Goal: Information Seeking & Learning: Understand process/instructions

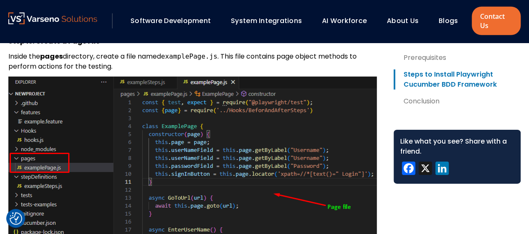
scroll to position [4436, 0]
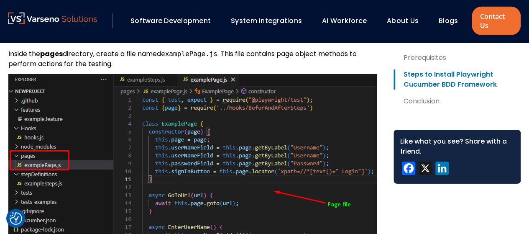
click at [321, 142] on img at bounding box center [192, 204] width 368 height 260
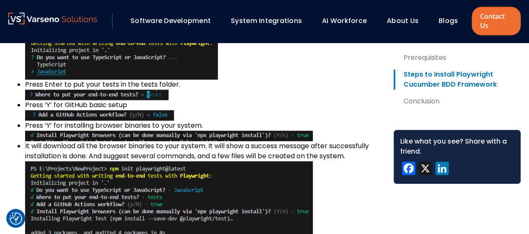
scroll to position [1978, 0]
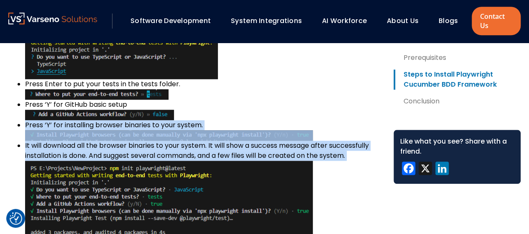
drag, startPoint x: 26, startPoint y: 135, endPoint x: 48, endPoint y: 171, distance: 42.2
click at [58, 140] on li "Press ‘Y’ for installing browser binaries to your system." at bounding box center [202, 130] width 355 height 20
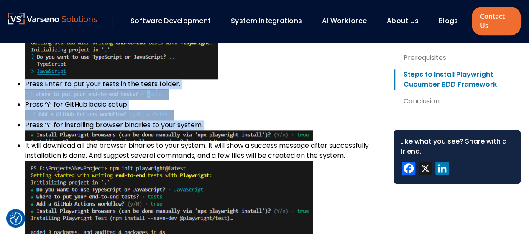
drag, startPoint x: 26, startPoint y: 92, endPoint x: 57, endPoint y: 150, distance: 65.8
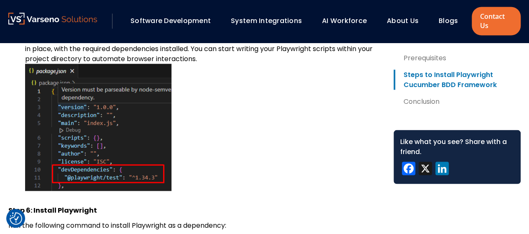
scroll to position [2299, 0]
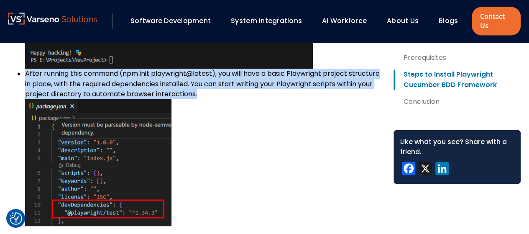
drag, startPoint x: 24, startPoint y: 82, endPoint x: 277, endPoint y: 107, distance: 254.4
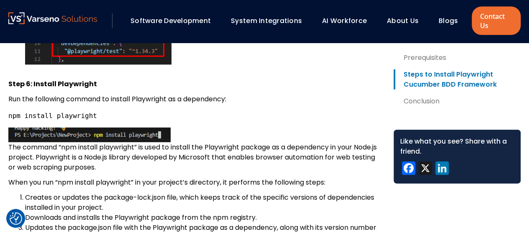
scroll to position [2542, 0]
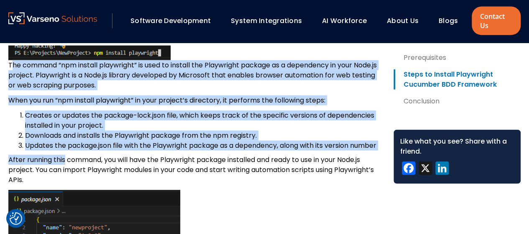
drag, startPoint x: 7, startPoint y: 76, endPoint x: 64, endPoint y: 173, distance: 113.1
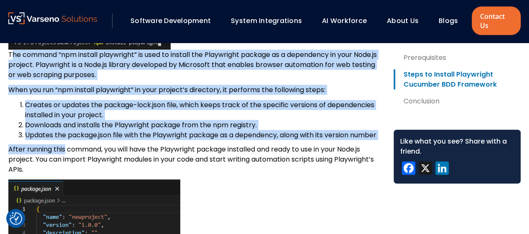
scroll to position [2553, 0]
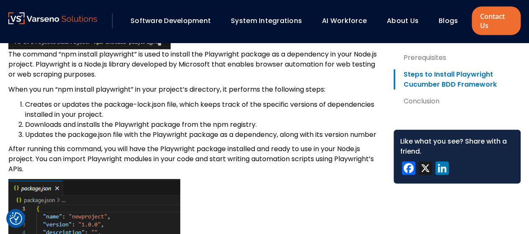
click at [90, 174] on p "After running this command, you will have the Playwright package installed and …" at bounding box center [193, 159] width 371 height 30
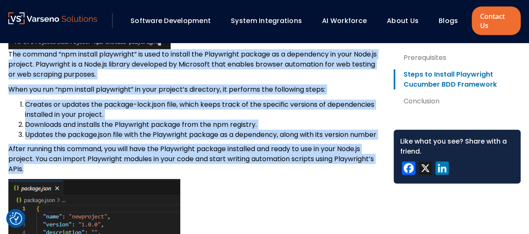
drag, startPoint x: 80, startPoint y: 192, endPoint x: 5, endPoint y: 65, distance: 147.2
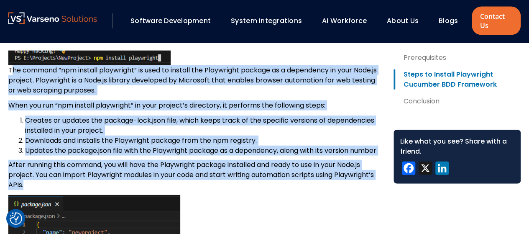
scroll to position [2536, 0]
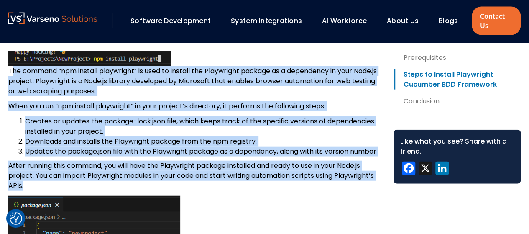
click at [164, 156] on li "Updates the package.json file with the Playwright package as a dependency, alon…" at bounding box center [202, 151] width 355 height 10
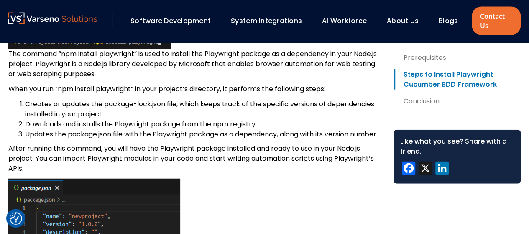
scroll to position [2555, 0]
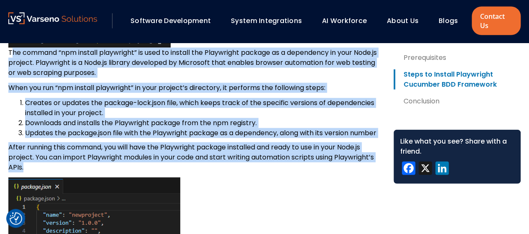
drag, startPoint x: 6, startPoint y: 61, endPoint x: 75, endPoint y: 193, distance: 148.4
drag, startPoint x: 7, startPoint y: 62, endPoint x: 68, endPoint y: 192, distance: 143.2
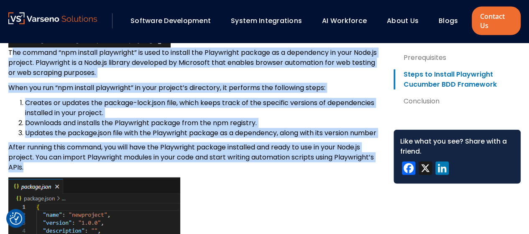
click at [77, 114] on li "Creates or updates the package-lock.json file, which keeps track of the specifi…" at bounding box center [202, 108] width 355 height 20
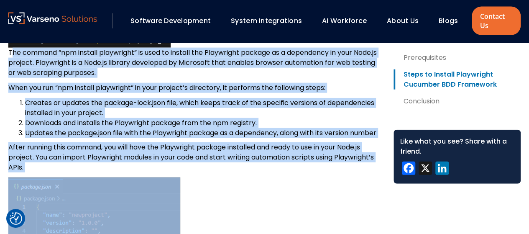
drag, startPoint x: 6, startPoint y: 62, endPoint x: 77, endPoint y: 193, distance: 149.6
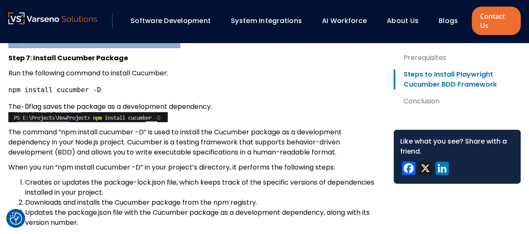
scroll to position [2857, 0]
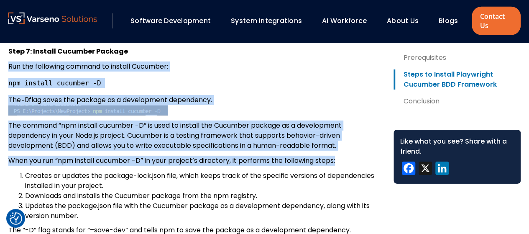
drag, startPoint x: 7, startPoint y: 84, endPoint x: 352, endPoint y: 182, distance: 358.5
click at [176, 150] on p "The command “npm install cucumber -D” is used to install the Cucumber package a…" at bounding box center [193, 135] width 371 height 30
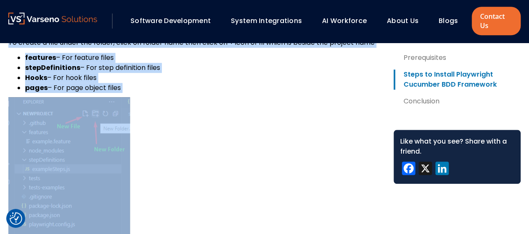
scroll to position [3556, 0]
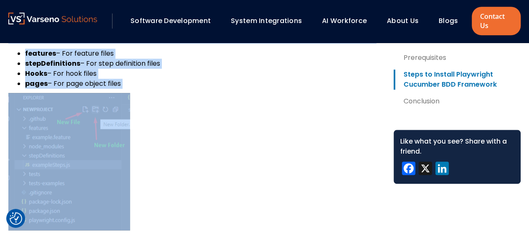
drag, startPoint x: 7, startPoint y: 69, endPoint x: 135, endPoint y: 100, distance: 132.3
click at [135, 89] on li "pages – For page object files" at bounding box center [202, 84] width 355 height 10
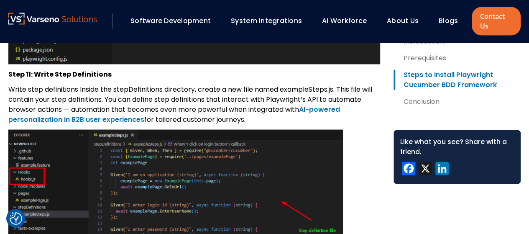
scroll to position [3937, 0]
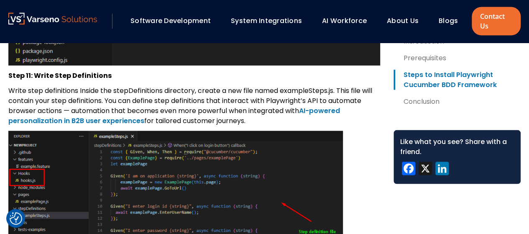
drag, startPoint x: 7, startPoint y: 93, endPoint x: 262, endPoint y: 144, distance: 259.9
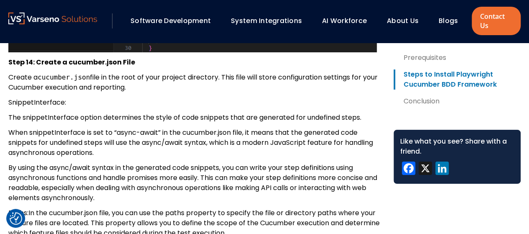
scroll to position [4718, 0]
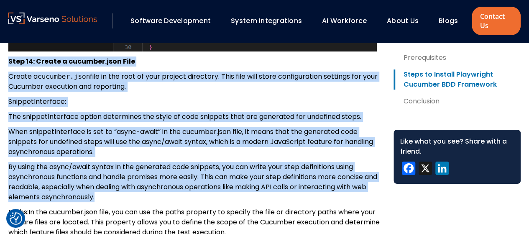
drag, startPoint x: 8, startPoint y: 79, endPoint x: 158, endPoint y: 217, distance: 204.0
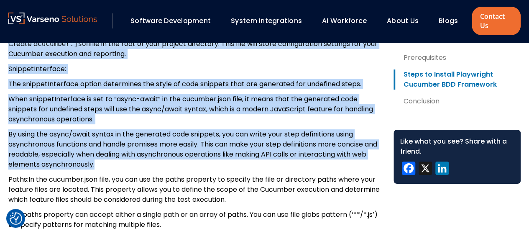
scroll to position [4735, 0]
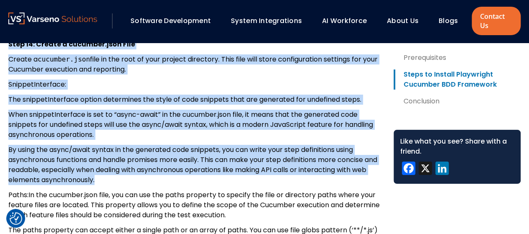
click at [216, 185] on p "By using the async/await syntax in the generated code snippets, you can write y…" at bounding box center [193, 165] width 371 height 40
drag, startPoint x: 8, startPoint y: 66, endPoint x: 261, endPoint y: 198, distance: 285.2
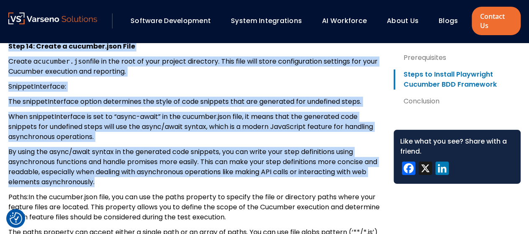
scroll to position [4733, 0]
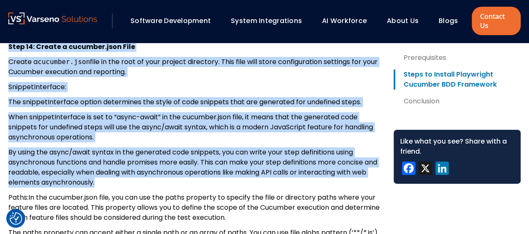
click at [261, 187] on p "By using the async/await syntax in the generated code snippets, you can write y…" at bounding box center [193, 167] width 371 height 40
drag, startPoint x: 127, startPoint y: 201, endPoint x: 0, endPoint y: 66, distance: 185.9
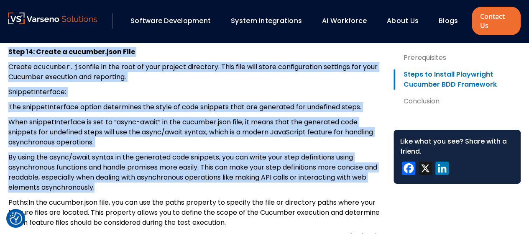
scroll to position [4735, 0]
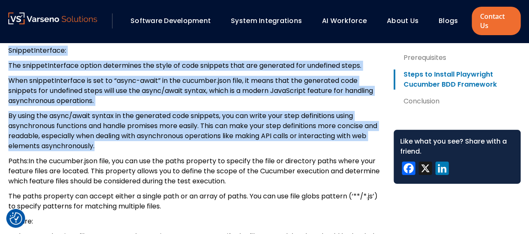
click at [201, 151] on p "By using the async/await syntax in the generated code snippets, you can write y…" at bounding box center [193, 131] width 371 height 40
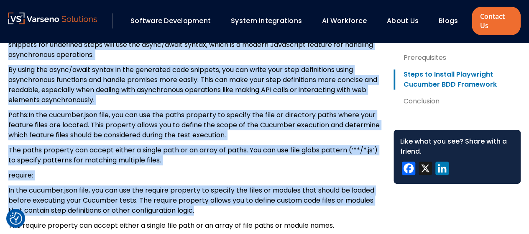
scroll to position [4843, 0]
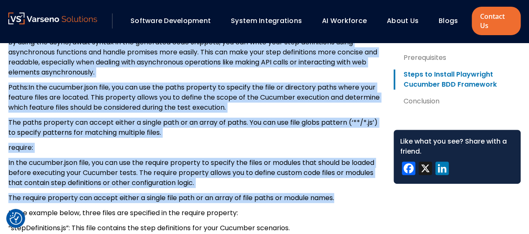
drag, startPoint x: 8, startPoint y: 48, endPoint x: 353, endPoint y: 214, distance: 383.1
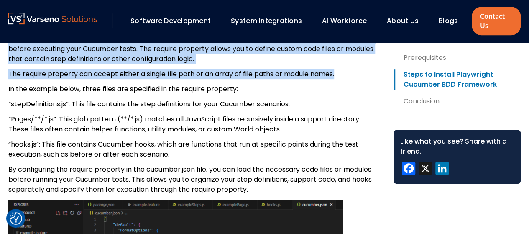
scroll to position [4982, 0]
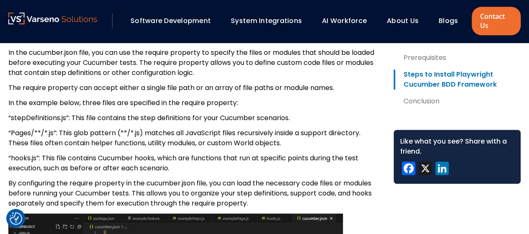
click at [221, 148] on p "“Pages/**/*.js”: This glob pattern (**/*.js) matches all JavaScript files recur…" at bounding box center [193, 138] width 371 height 20
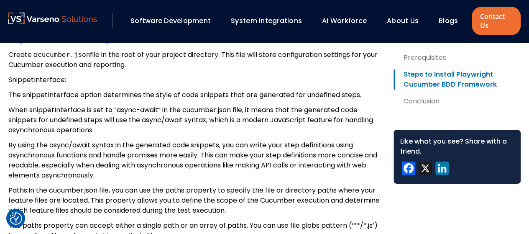
scroll to position [4739, 0]
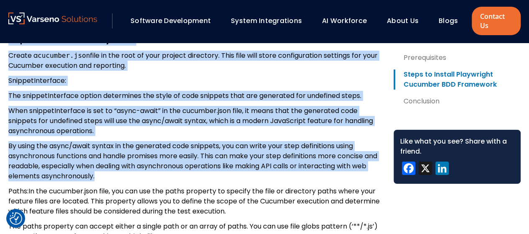
drag, startPoint x: 9, startPoint y: 60, endPoint x: 207, endPoint y: 198, distance: 241.6
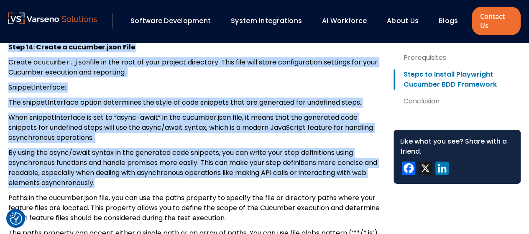
scroll to position [4737, 0]
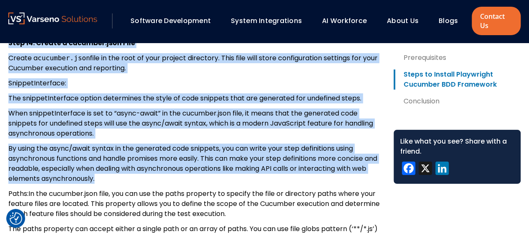
click at [189, 138] on p "When snippetInterface is set to “async-await” in the cucumber.json file, it mea…" at bounding box center [193, 123] width 371 height 30
drag, startPoint x: 7, startPoint y: 64, endPoint x: 135, endPoint y: 198, distance: 185.9
click at [213, 178] on p "By using the async/await syntax in the generated code snippets, you can write y…" at bounding box center [193, 163] width 371 height 40
drag, startPoint x: 122, startPoint y: 198, endPoint x: 4, endPoint y: 63, distance: 180.0
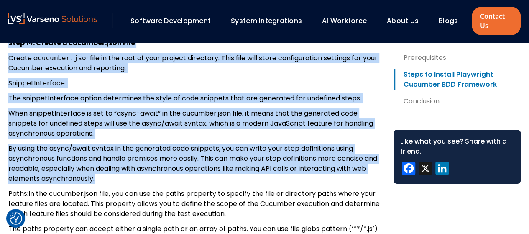
drag, startPoint x: 125, startPoint y: 198, endPoint x: 0, endPoint y: 56, distance: 189.5
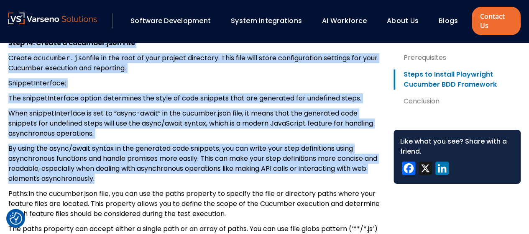
drag, startPoint x: 120, startPoint y: 198, endPoint x: 5, endPoint y: 62, distance: 178.1
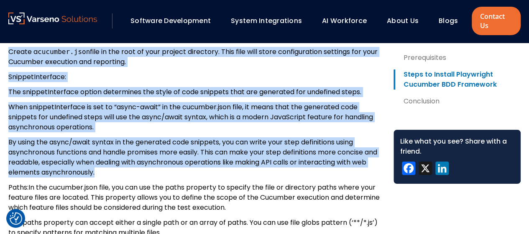
scroll to position [4742, 0]
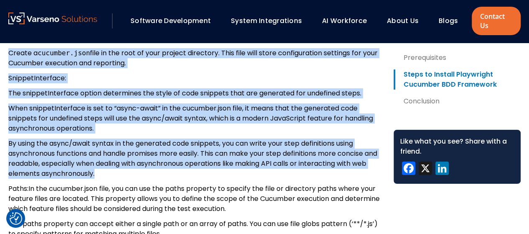
click at [178, 158] on p "By using the async/await syntax in the generated code snippets, you can write y…" at bounding box center [193, 158] width 371 height 40
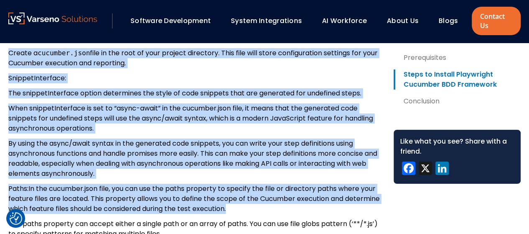
drag, startPoint x: 272, startPoint y: 228, endPoint x: 3, endPoint y: 60, distance: 317.1
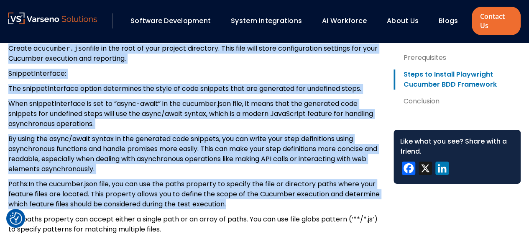
scroll to position [4746, 0]
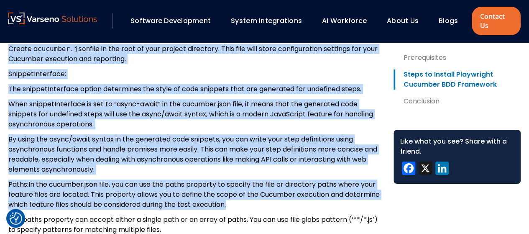
click at [291, 173] on p "By using the async/await syntax in the generated code snippets, you can write y…" at bounding box center [193, 154] width 371 height 40
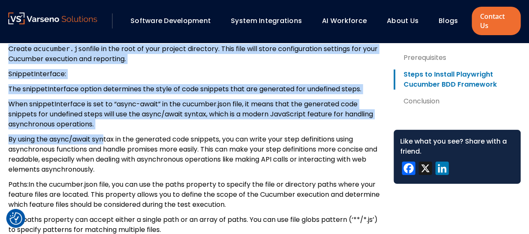
drag, startPoint x: 6, startPoint y: 54, endPoint x: 104, endPoint y: 160, distance: 144.0
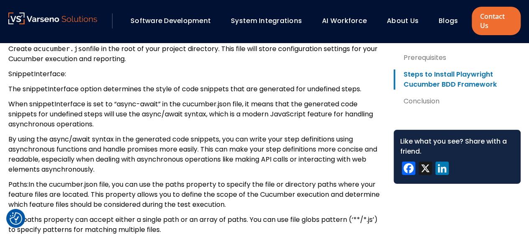
click at [223, 170] on p "By using the async/await syntax in the generated code snippets, you can write y…" at bounding box center [193, 154] width 371 height 40
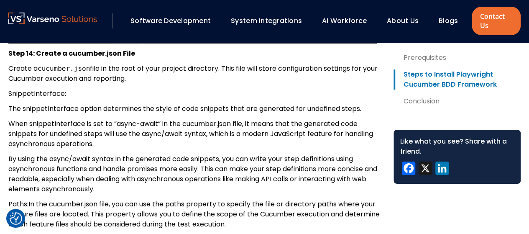
scroll to position [4726, 0]
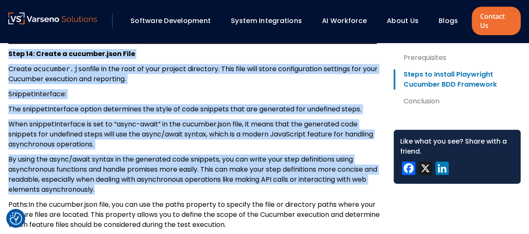
drag, startPoint x: 8, startPoint y: 75, endPoint x: 177, endPoint y: 210, distance: 216.1
click at [141, 149] on p "When snippetInterface is set to “async-await” in the cucumber.json file, it mea…" at bounding box center [193, 134] width 371 height 30
drag, startPoint x: 6, startPoint y: 72, endPoint x: 164, endPoint y: 213, distance: 211.3
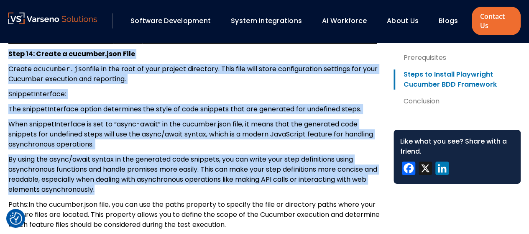
click at [218, 194] on p "By using the async/await syntax in the generated code snippets, you can write y…" at bounding box center [193, 174] width 371 height 40
drag, startPoint x: 131, startPoint y: 207, endPoint x: 2, endPoint y: 71, distance: 187.4
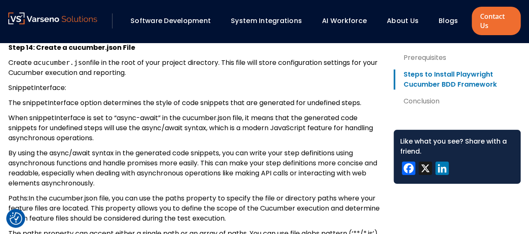
scroll to position [4728, 0]
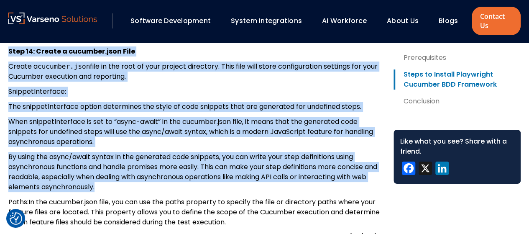
drag, startPoint x: 6, startPoint y: 70, endPoint x: 150, endPoint y: 210, distance: 200.6
click at [218, 192] on p "By using the async/await syntax in the generated code snippets, you can write y…" at bounding box center [193, 172] width 371 height 40
drag, startPoint x: 8, startPoint y: 71, endPoint x: 130, endPoint y: 209, distance: 185.3
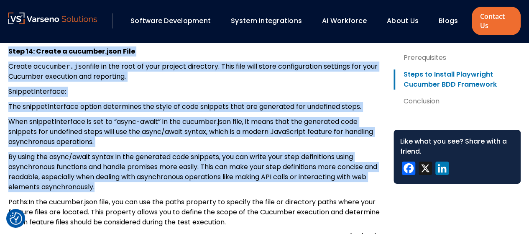
click at [203, 192] on p "By using the async/await syntax in the generated code snippets, you can write y…" at bounding box center [193, 172] width 371 height 40
drag, startPoint x: 122, startPoint y: 204, endPoint x: 0, endPoint y: 71, distance: 180.1
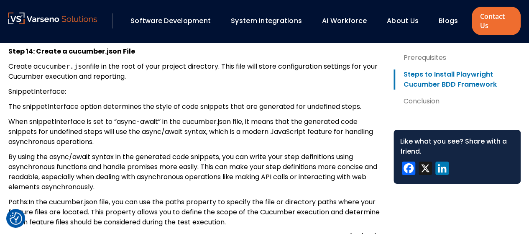
click at [109, 138] on p "When snippetInterface is set to “async-await” in the cucumber.json file, it mea…" at bounding box center [193, 132] width 371 height 30
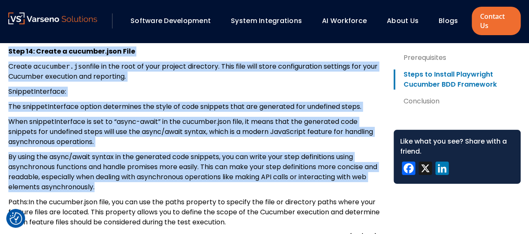
drag, startPoint x: 118, startPoint y: 207, endPoint x: 4, endPoint y: 75, distance: 174.2
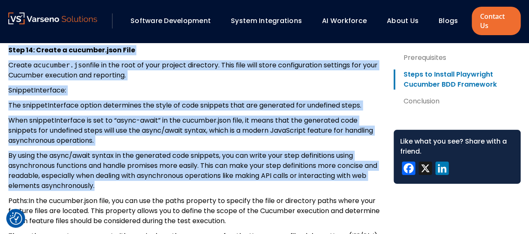
scroll to position [4729, 0]
click at [176, 191] on p "By using the async/await syntax in the generated code snippets, you can write y…" at bounding box center [193, 171] width 371 height 40
drag, startPoint x: 119, startPoint y: 205, endPoint x: 2, endPoint y: 73, distance: 176.4
click at [131, 191] on p "By using the async/await syntax in the generated code snippets, you can write y…" at bounding box center [193, 171] width 371 height 40
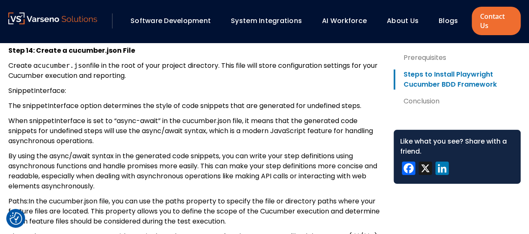
click at [109, 191] on p "By using the async/await syntax in the generated code snippets, you can write y…" at bounding box center [193, 171] width 371 height 40
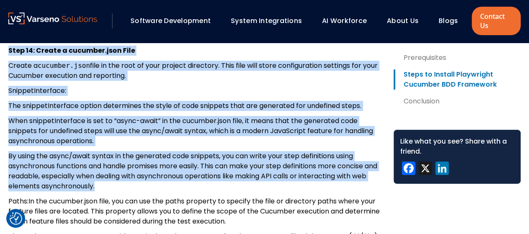
drag, startPoint x: 122, startPoint y: 206, endPoint x: 4, endPoint y: 74, distance: 176.3
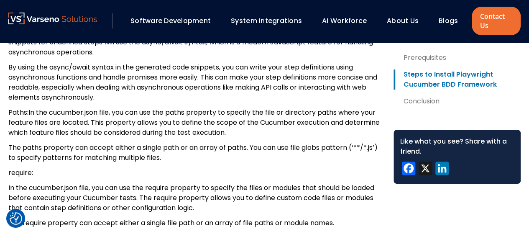
scroll to position [4819, 0]
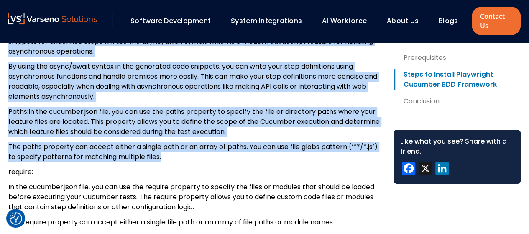
drag, startPoint x: 169, startPoint y: 178, endPoint x: 0, endPoint y: 46, distance: 214.6
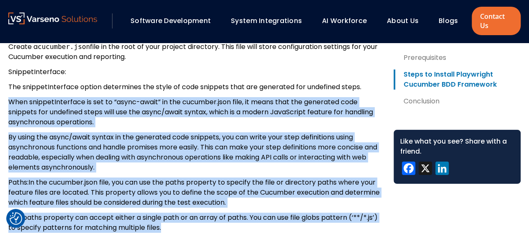
scroll to position [4748, 0]
click at [57, 117] on p "When snippetInterface is set to “async-await” in the cucumber.json file, it mea…" at bounding box center [193, 112] width 371 height 30
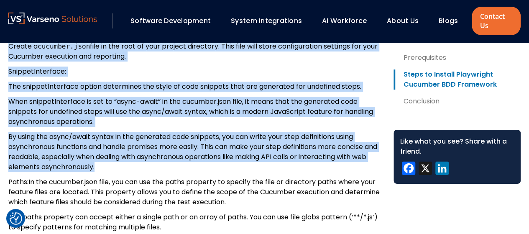
drag, startPoint x: 117, startPoint y: 186, endPoint x: 2, endPoint y: 44, distance: 182.8
click at [132, 152] on p "By using the async/await syntax in the generated code snippets, you can write y…" at bounding box center [193, 152] width 371 height 40
drag, startPoint x: 120, startPoint y: 188, endPoint x: 5, endPoint y: 54, distance: 176.9
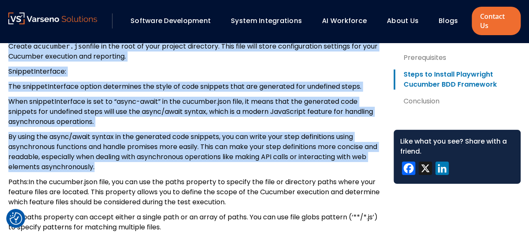
click at [137, 156] on p "By using the async/await syntax in the generated code snippets, you can write y…" at bounding box center [193, 152] width 371 height 40
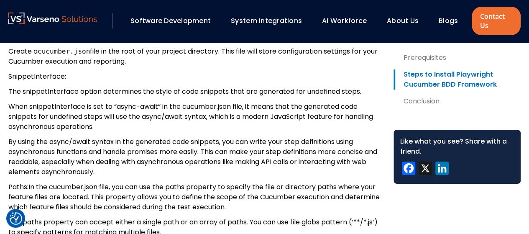
scroll to position [4752, 0]
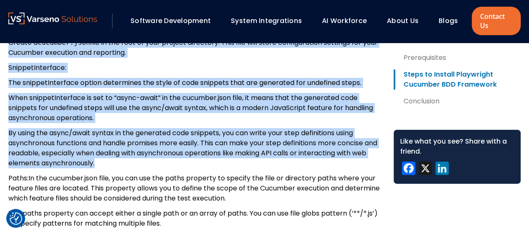
drag, startPoint x: 120, startPoint y: 183, endPoint x: 4, endPoint y: 51, distance: 174.9
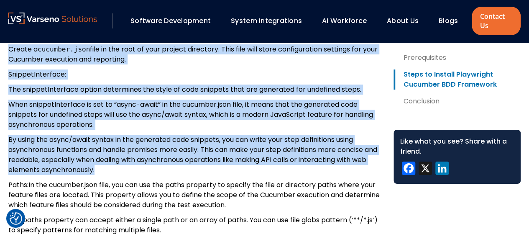
scroll to position [4748, 0]
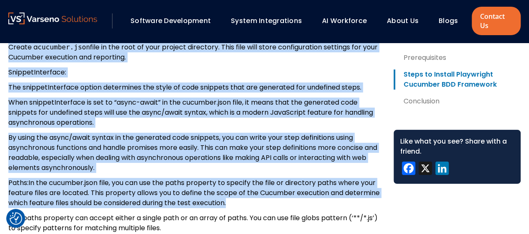
drag, startPoint x: 268, startPoint y: 223, endPoint x: 8, endPoint y: 52, distance: 311.4
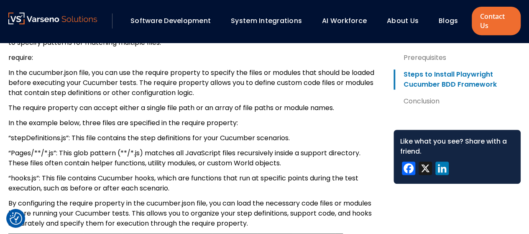
scroll to position [4934, 0]
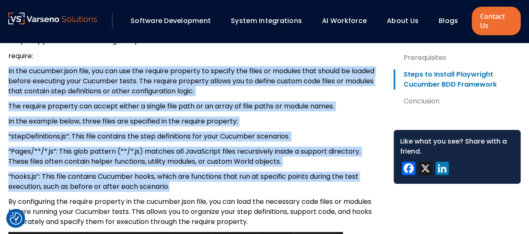
drag, startPoint x: 191, startPoint y: 207, endPoint x: 4, endPoint y: 88, distance: 222.0
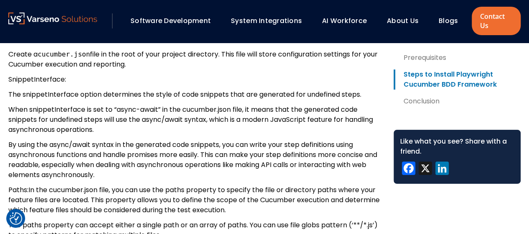
scroll to position [4741, 0]
click at [120, 179] on p "By using the async/await syntax in the generated code snippets, you can write y…" at bounding box center [193, 159] width 371 height 40
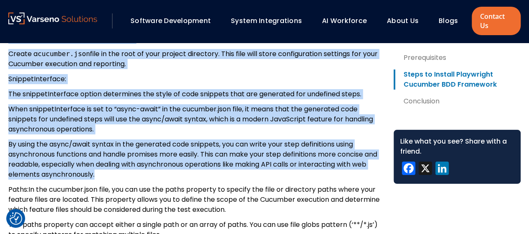
drag, startPoint x: 125, startPoint y: 193, endPoint x: 8, endPoint y: 61, distance: 175.8
click at [109, 134] on p "When snippetInterface is set to “async-await” in the cucumber.json file, it mea…" at bounding box center [193, 119] width 371 height 30
drag, startPoint x: 121, startPoint y: 194, endPoint x: 1, endPoint y: 62, distance: 178.6
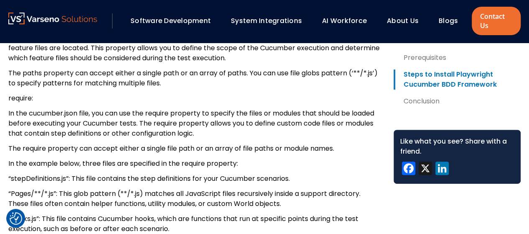
scroll to position [4891, 0]
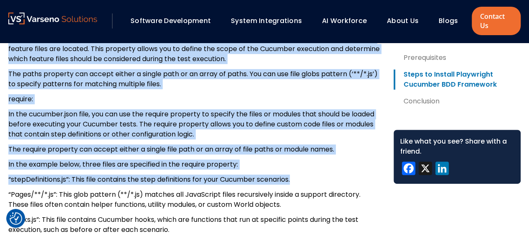
drag, startPoint x: 298, startPoint y: 200, endPoint x: 1, endPoint y: 61, distance: 327.8
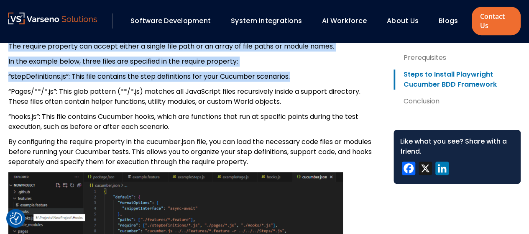
scroll to position [4995, 0]
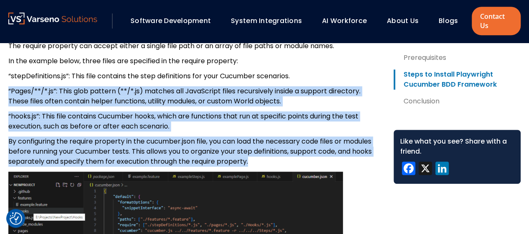
drag, startPoint x: 254, startPoint y: 180, endPoint x: 0, endPoint y: 109, distance: 263.9
click at [248, 166] on p "By configuring the require property in the cucumber.json file, you can load the…" at bounding box center [193, 151] width 371 height 30
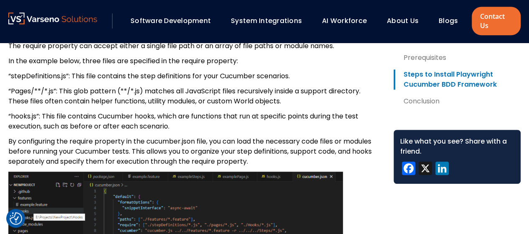
click at [248, 166] on p "By configuring the require property in the cucumber.json file, you can load the…" at bounding box center [193, 151] width 371 height 30
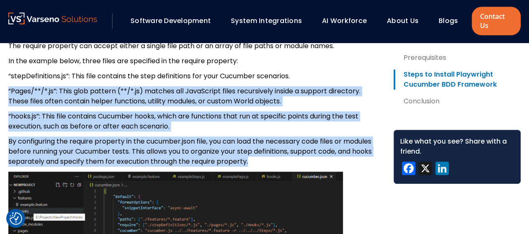
drag, startPoint x: 250, startPoint y: 185, endPoint x: 0, endPoint y: 108, distance: 261.8
click at [250, 131] on p "“hooks.js”: This file contains Cucumber hooks, which are functions that run at …" at bounding box center [193, 121] width 371 height 20
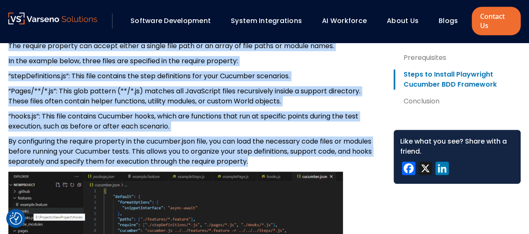
drag, startPoint x: 255, startPoint y: 182, endPoint x: 1, endPoint y: 70, distance: 277.6
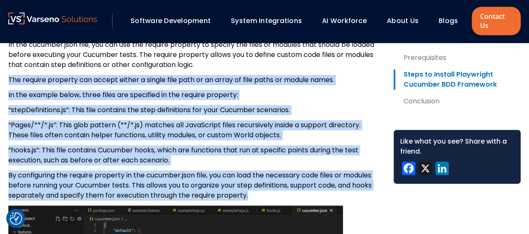
scroll to position [4961, 0]
click at [330, 165] on p "“hooks.js”: This file contains Cucumber hooks, which are functions that run at …" at bounding box center [193, 155] width 371 height 20
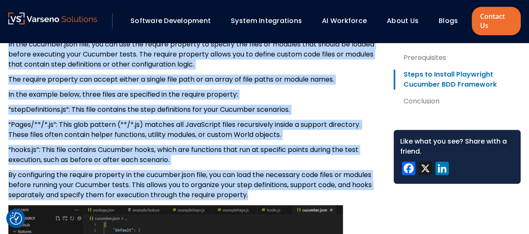
drag, startPoint x: 252, startPoint y: 216, endPoint x: 0, endPoint y: 67, distance: 292.6
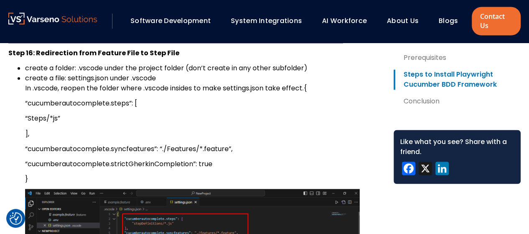
scroll to position [5431, 0]
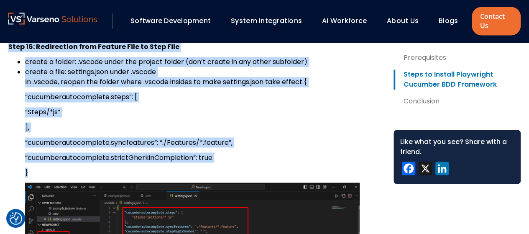
drag, startPoint x: 40, startPoint y: 188, endPoint x: 0, endPoint y: 66, distance: 128.8
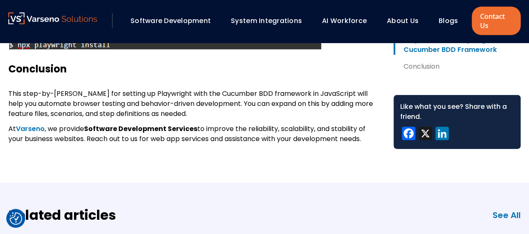
scroll to position [5994, 0]
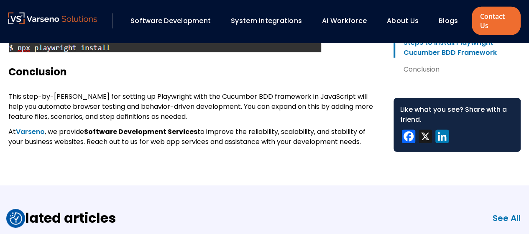
drag, startPoint x: 370, startPoint y: 159, endPoint x: 8, endPoint y: 98, distance: 366.9
click at [8, 98] on div "Conclusion This step-by-[PERSON_NAME] for setting up Playwright with the Cucumb…" at bounding box center [193, 106] width 371 height 81
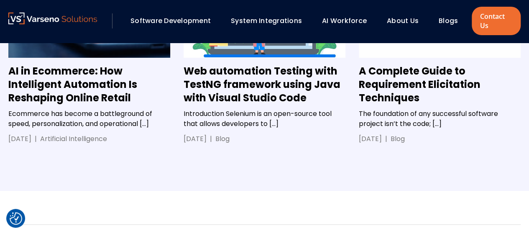
scroll to position [6293, 0]
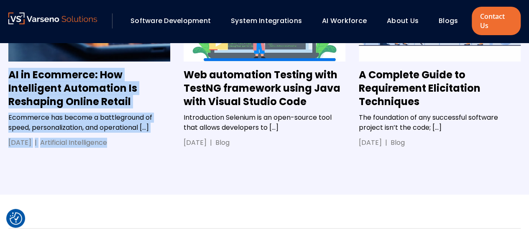
drag, startPoint x: 137, startPoint y: 172, endPoint x: 0, endPoint y: 98, distance: 155.0
click at [0, 98] on div "Related articles See All AI in Ecommerce: How Intelligent Automation Is Reshapi…" at bounding box center [264, 40] width 529 height 308
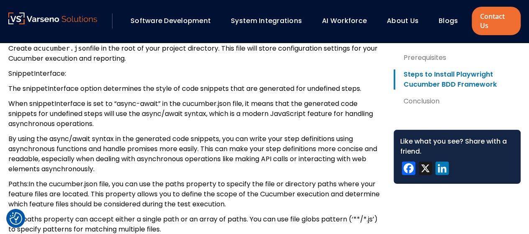
scroll to position [4746, 0]
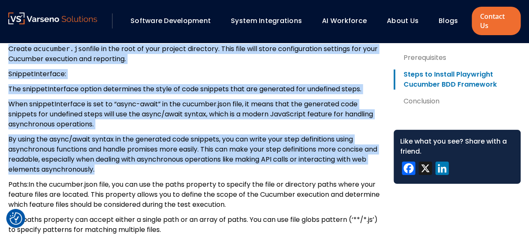
drag, startPoint x: 121, startPoint y: 192, endPoint x: 0, endPoint y: 51, distance: 186.1
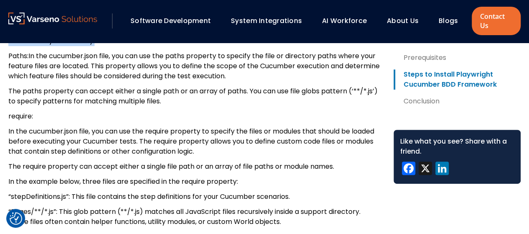
scroll to position [4875, 0]
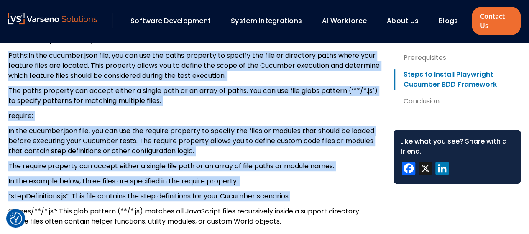
drag, startPoint x: 296, startPoint y: 212, endPoint x: 1, endPoint y: 81, distance: 322.7
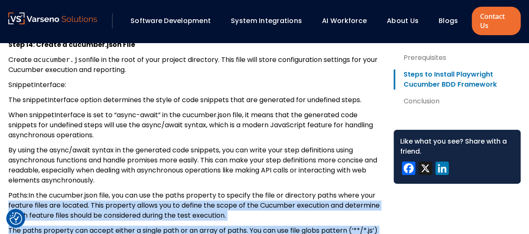
scroll to position [4735, 0]
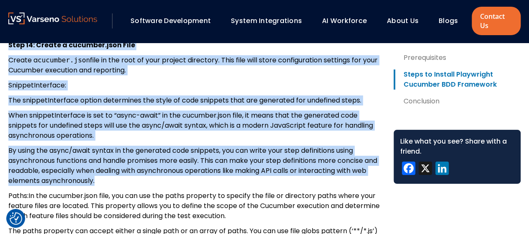
drag, startPoint x: 118, startPoint y: 200, endPoint x: 0, endPoint y: 63, distance: 180.7
click at [152, 177] on p "By using the async/await syntax in the generated code snippets, you can write y…" at bounding box center [193, 165] width 371 height 40
drag, startPoint x: 117, startPoint y: 202, endPoint x: 2, endPoint y: 66, distance: 178.5
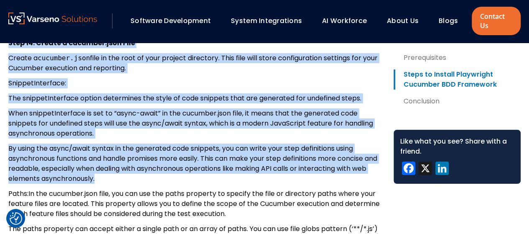
scroll to position [4736, 0]
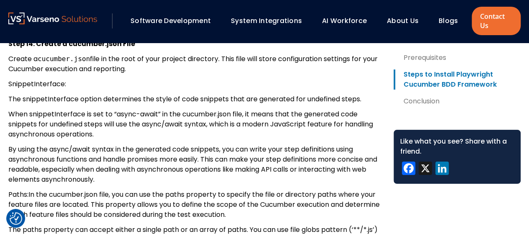
click at [154, 211] on p "Paths:In the cucumber.json file, you can use the paths property to specify the …" at bounding box center [193, 204] width 371 height 30
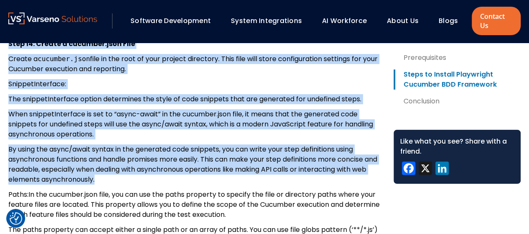
drag, startPoint x: 118, startPoint y: 199, endPoint x: 0, endPoint y: 61, distance: 181.4
click at [161, 139] on p "When snippetInterface is set to “async-await” in the cucumber.json file, it mea…" at bounding box center [193, 124] width 371 height 30
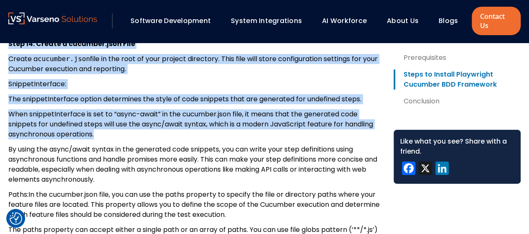
drag, startPoint x: 115, startPoint y: 155, endPoint x: 0, endPoint y: 63, distance: 147.5
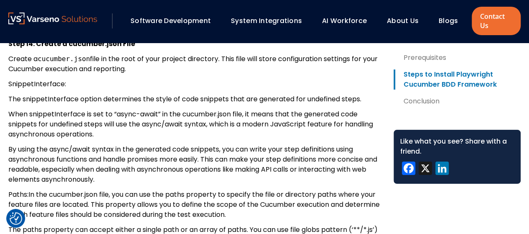
click at [174, 184] on p "By using the async/await syntax in the generated code snippets, you can write y…" at bounding box center [193, 164] width 371 height 40
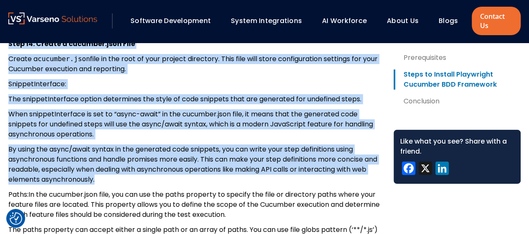
drag, startPoint x: 119, startPoint y: 201, endPoint x: 4, endPoint y: 65, distance: 178.1
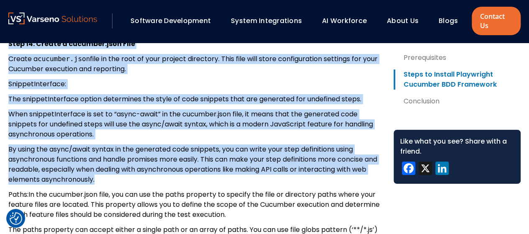
drag, startPoint x: 119, startPoint y: 199, endPoint x: 8, endPoint y: 65, distance: 174.5
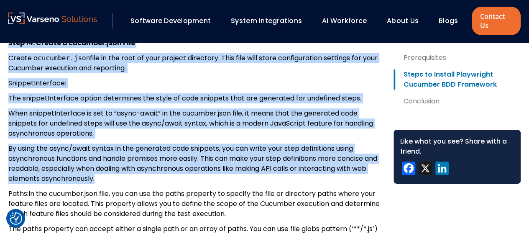
scroll to position [4737, 0]
click at [172, 182] on p "By using the async/await syntax in the generated code snippets, you can write y…" at bounding box center [193, 163] width 371 height 40
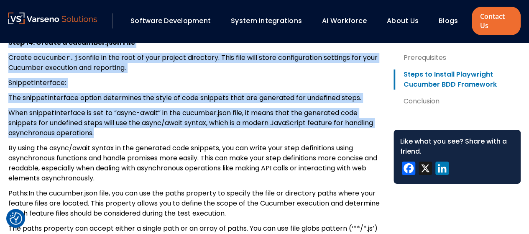
drag, startPoint x: 99, startPoint y: 151, endPoint x: 8, endPoint y: 66, distance: 123.8
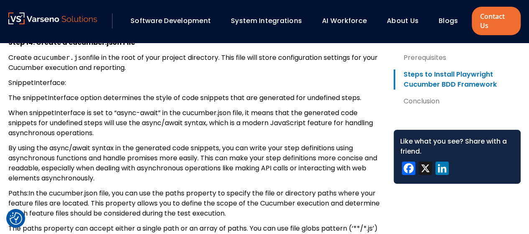
click at [154, 169] on p "By using the async/await syntax in the generated code snippets, you can write y…" at bounding box center [193, 163] width 371 height 40
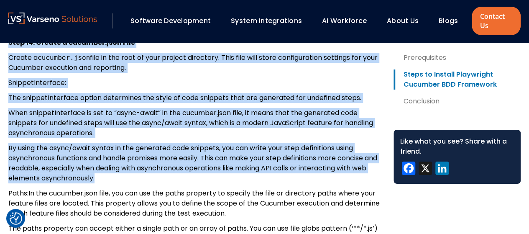
drag, startPoint x: 116, startPoint y: 200, endPoint x: 5, endPoint y: 61, distance: 177.4
click at [146, 183] on p "By using the async/await syntax in the generated code snippets, you can write y…" at bounding box center [193, 163] width 371 height 40
drag, startPoint x: 120, startPoint y: 198, endPoint x: 7, endPoint y: 61, distance: 178.0
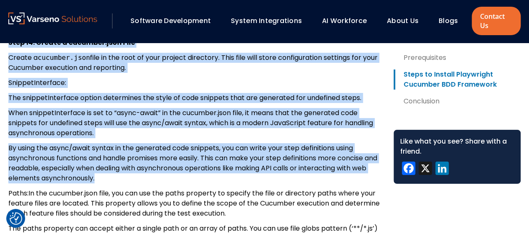
click at [173, 183] on p "By using the async/await syntax in the generated code snippets, you can write y…" at bounding box center [193, 163] width 371 height 40
drag, startPoint x: 118, startPoint y: 196, endPoint x: 5, endPoint y: 65, distance: 173.3
click at [163, 183] on p "By using the async/await syntax in the generated code snippets, you can write y…" at bounding box center [193, 163] width 371 height 40
drag, startPoint x: 114, startPoint y: 198, endPoint x: 8, endPoint y: 66, distance: 169.7
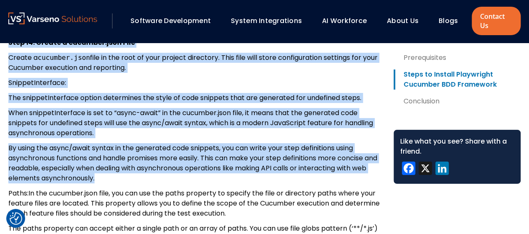
click at [132, 183] on p "By using the async/await syntax in the generated code snippets, you can write y…" at bounding box center [193, 163] width 371 height 40
drag, startPoint x: 121, startPoint y: 196, endPoint x: 0, endPoint y: 61, distance: 181.4
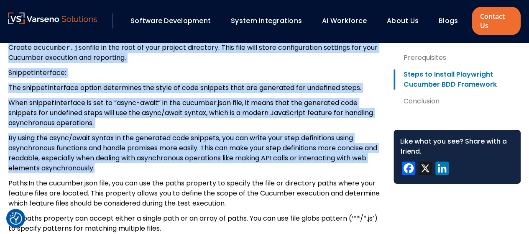
scroll to position [4750, 0]
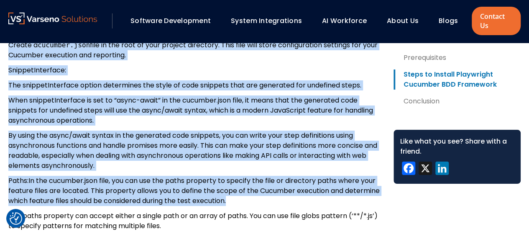
drag, startPoint x: 281, startPoint y: 224, endPoint x: 0, endPoint y: 52, distance: 329.3
click at [125, 161] on p "By using the async/await syntax in the generated code snippets, you can write y…" at bounding box center [193, 150] width 371 height 40
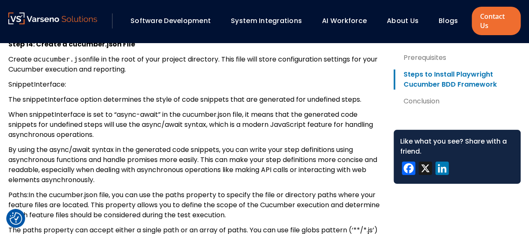
scroll to position [4730, 0]
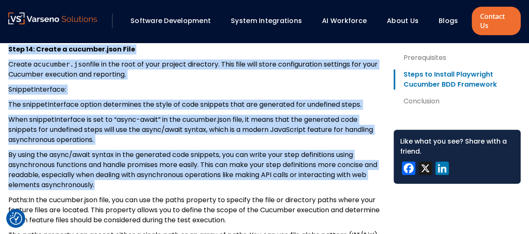
drag, startPoint x: 120, startPoint y: 206, endPoint x: 0, endPoint y: 67, distance: 183.4
click at [123, 190] on p "By using the async/await syntax in the generated code snippets, you can write y…" at bounding box center [193, 170] width 371 height 40
drag, startPoint x: 121, startPoint y: 206, endPoint x: 5, endPoint y: 72, distance: 177.4
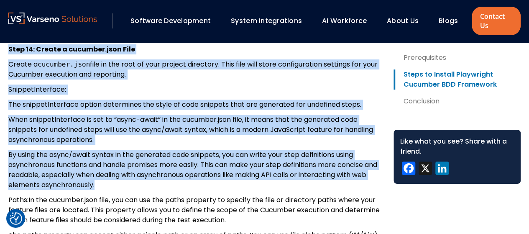
click at [144, 145] on p "When snippetInterface is set to “async-await” in the cucumber.json file, it mea…" at bounding box center [193, 129] width 371 height 30
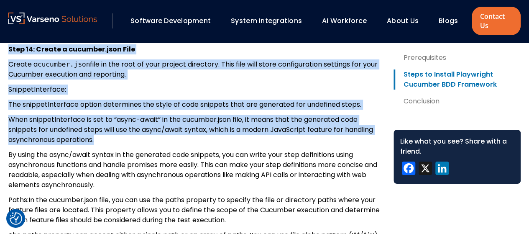
drag, startPoint x: 106, startPoint y: 161, endPoint x: 6, endPoint y: 71, distance: 134.6
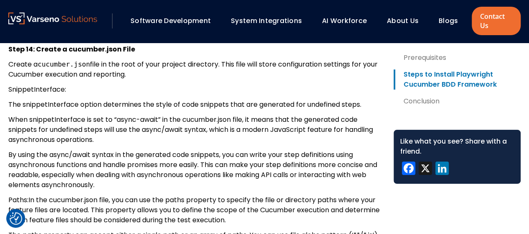
click at [117, 190] on p "By using the async/await syntax in the generated code snippets, you can write y…" at bounding box center [193, 170] width 371 height 40
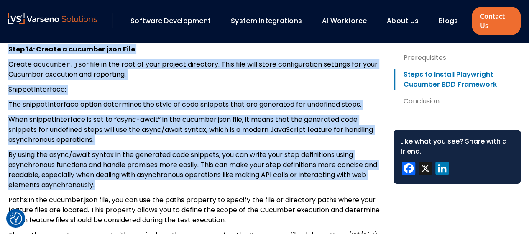
drag, startPoint x: 123, startPoint y: 205, endPoint x: 0, endPoint y: 69, distance: 183.4
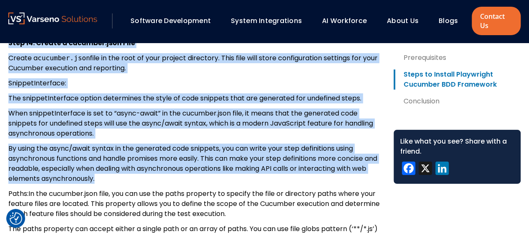
scroll to position [4736, 0]
click at [129, 184] on p "By using the async/await syntax in the generated code snippets, you can write y…" at bounding box center [193, 164] width 371 height 40
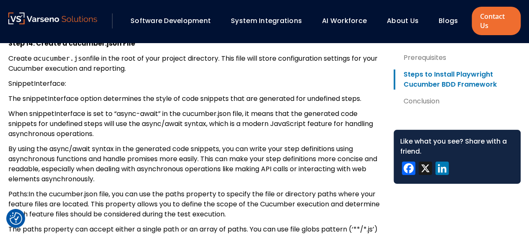
click at [159, 179] on p "By using the async/await syntax in the generated code snippets, you can write y…" at bounding box center [193, 164] width 371 height 40
